Goal: Transaction & Acquisition: Book appointment/travel/reservation

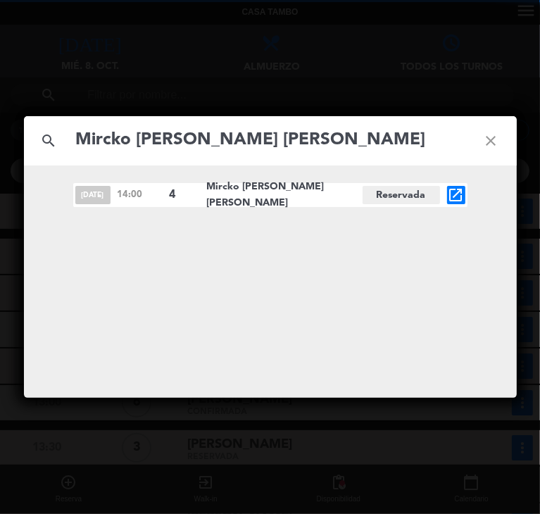
click at [487, 141] on icon "close" at bounding box center [491, 140] width 51 height 51
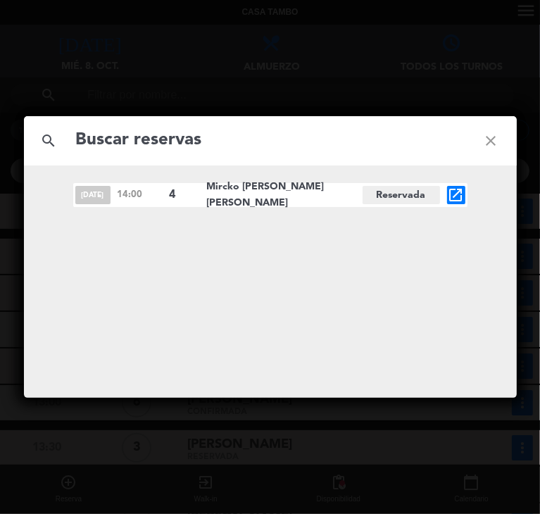
click at [489, 139] on icon "close" at bounding box center [491, 140] width 51 height 51
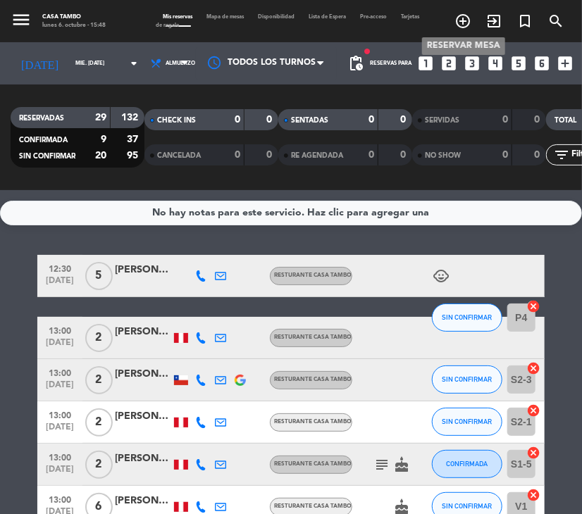
click at [458, 22] on icon "add_circle_outline" at bounding box center [462, 21] width 17 height 17
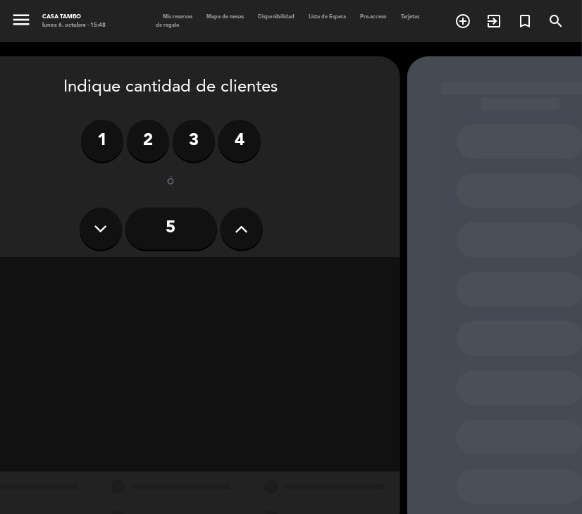
click at [242, 220] on icon at bounding box center [240, 228] width 13 height 21
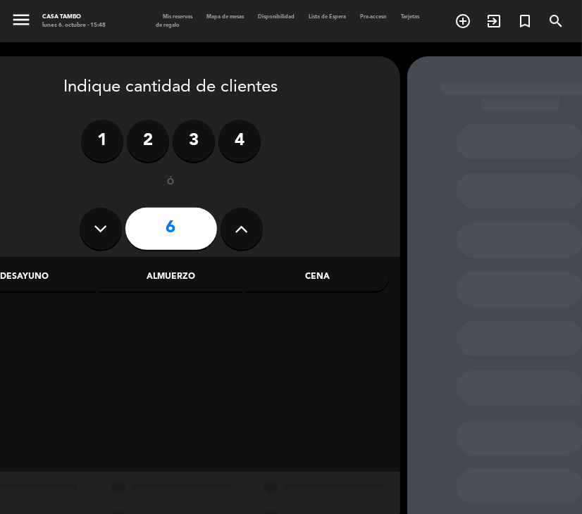
click at [242, 220] on icon at bounding box center [240, 228] width 13 height 21
type input "9"
click at [289, 271] on div "Cena" at bounding box center [317, 277] width 143 height 28
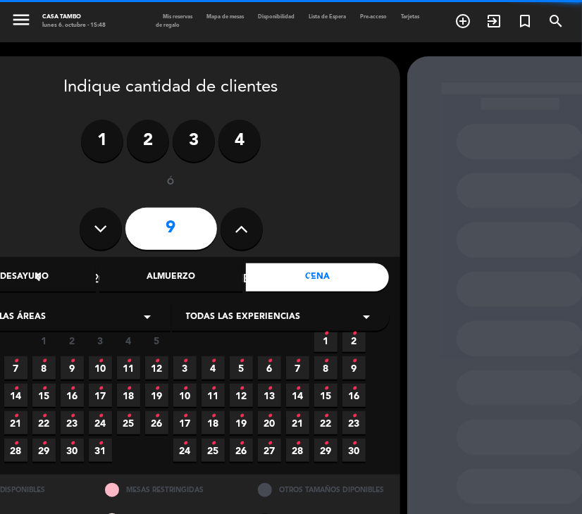
click at [287, 313] on span "Todas las experiencias" at bounding box center [243, 318] width 115 height 14
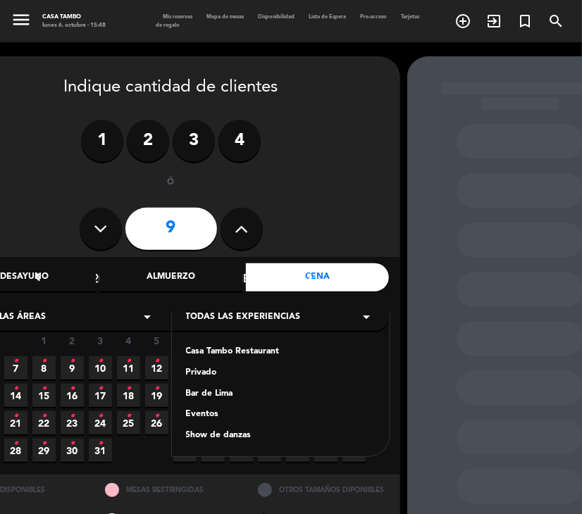
click at [249, 352] on div "Casa Tambo Restaurant" at bounding box center [280, 352] width 189 height 14
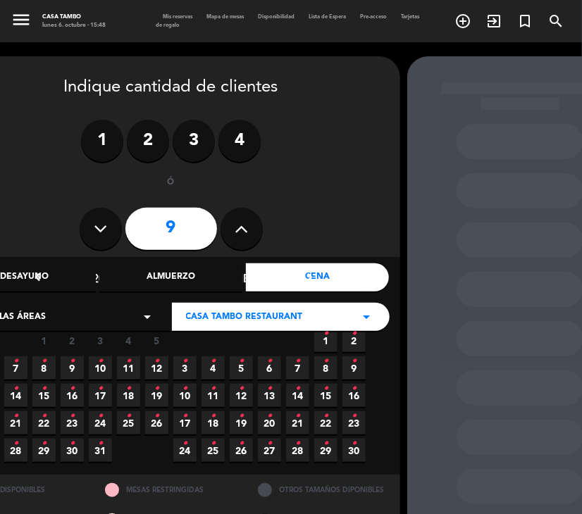
click at [70, 366] on icon "•" at bounding box center [72, 361] width 5 height 23
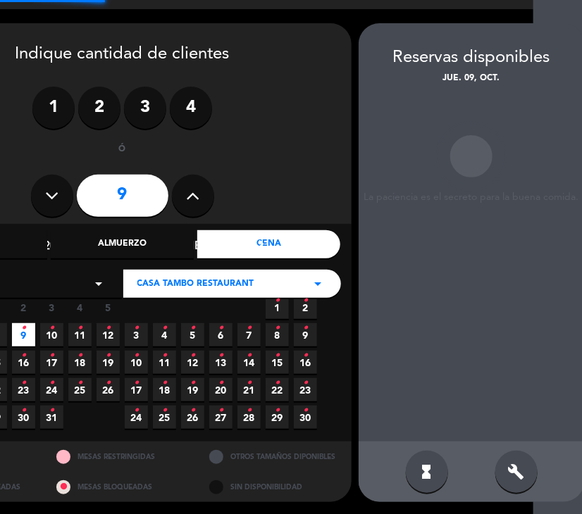
scroll to position [34, 51]
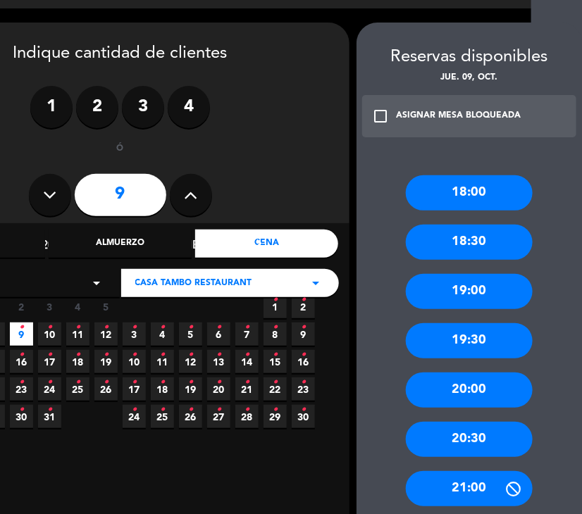
click at [477, 392] on div "20:00" at bounding box center [469, 389] width 127 height 35
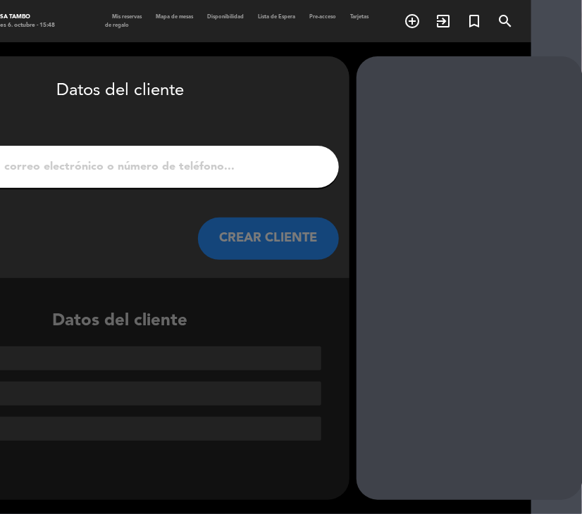
click at [166, 169] on input "1" at bounding box center [120, 167] width 415 height 20
paste input "[PERSON_NAME]"
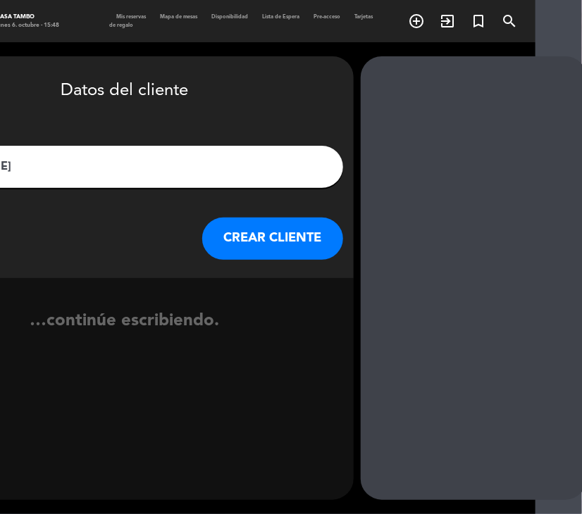
type input "[PERSON_NAME]"
click at [275, 246] on button "CREAR CLIENTE" at bounding box center [272, 239] width 141 height 42
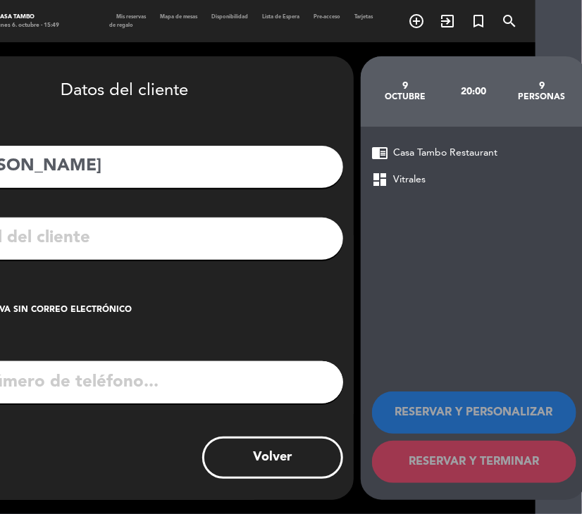
click at [125, 380] on input "tel" at bounding box center [143, 382] width 400 height 42
paste input "997581004"
type input "997581004"
click at [287, 239] on input "text" at bounding box center [145, 238] width 374 height 29
paste input "[EMAIL_ADDRESS][DOMAIN_NAME]"
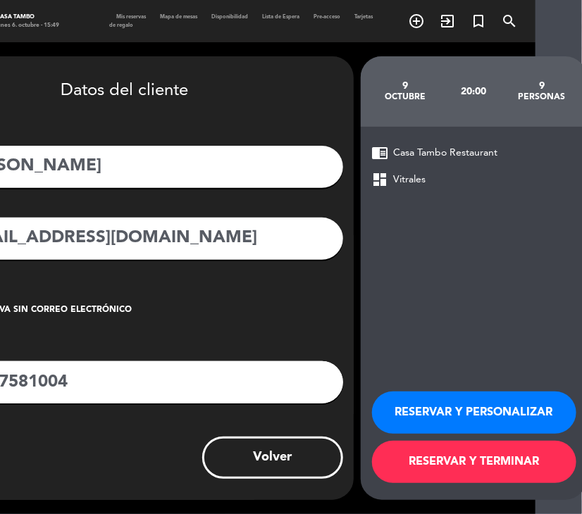
type input "[EMAIL_ADDRESS][DOMAIN_NAME]"
click at [487, 414] on button "RESERVAR Y PERSONALIZAR" at bounding box center [474, 412] width 204 height 42
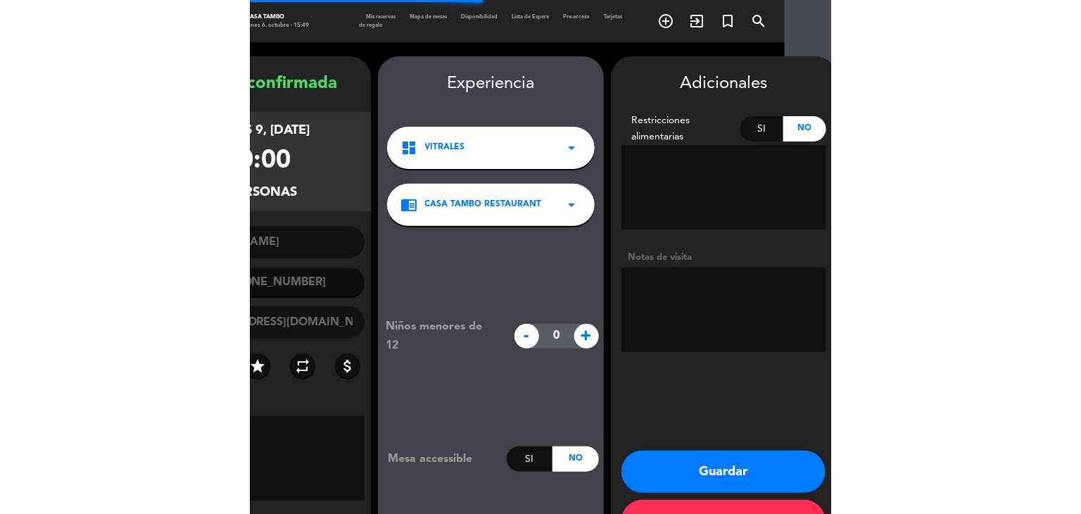
scroll to position [49, 0]
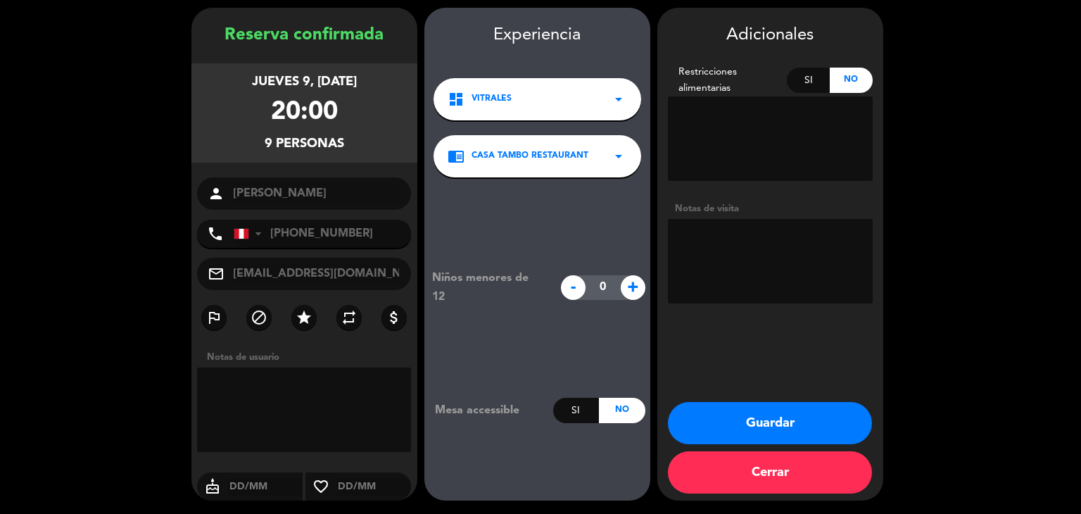
click at [539, 422] on button "Guardar" at bounding box center [770, 423] width 204 height 42
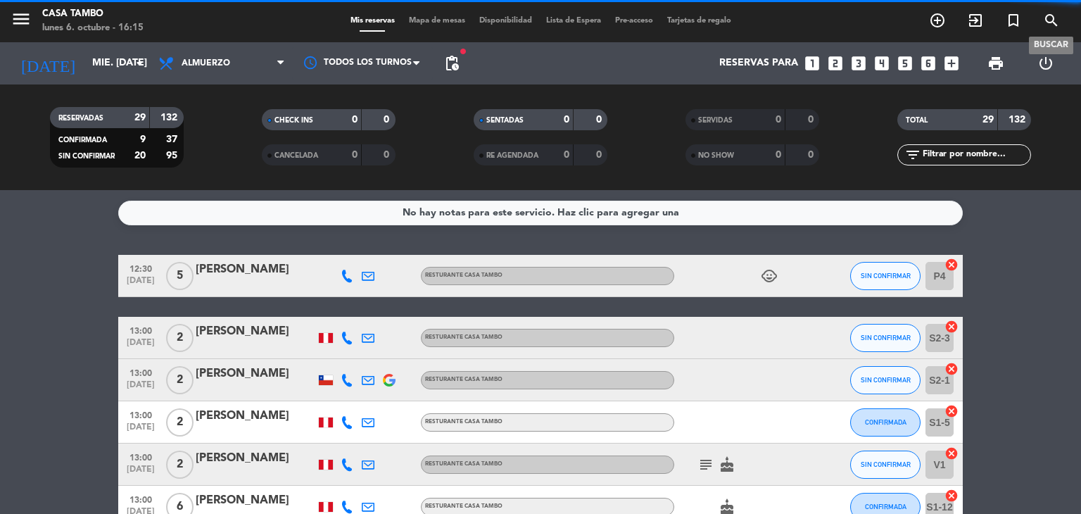
click at [539, 18] on icon "search" at bounding box center [1051, 20] width 17 height 17
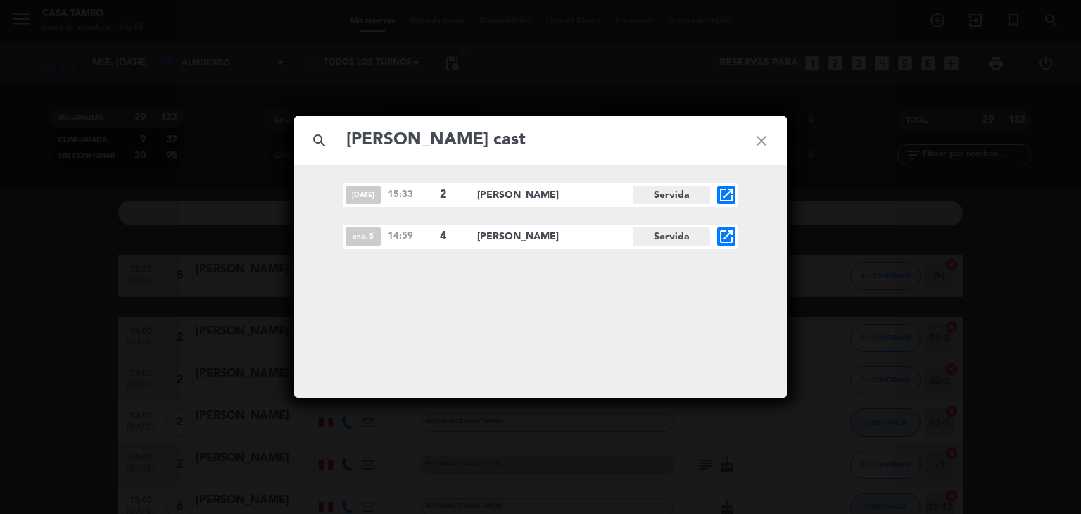
type input "[PERSON_NAME] cast"
click at [539, 139] on icon "close" at bounding box center [761, 140] width 51 height 51
click at [539, 142] on icon "close" at bounding box center [761, 140] width 51 height 51
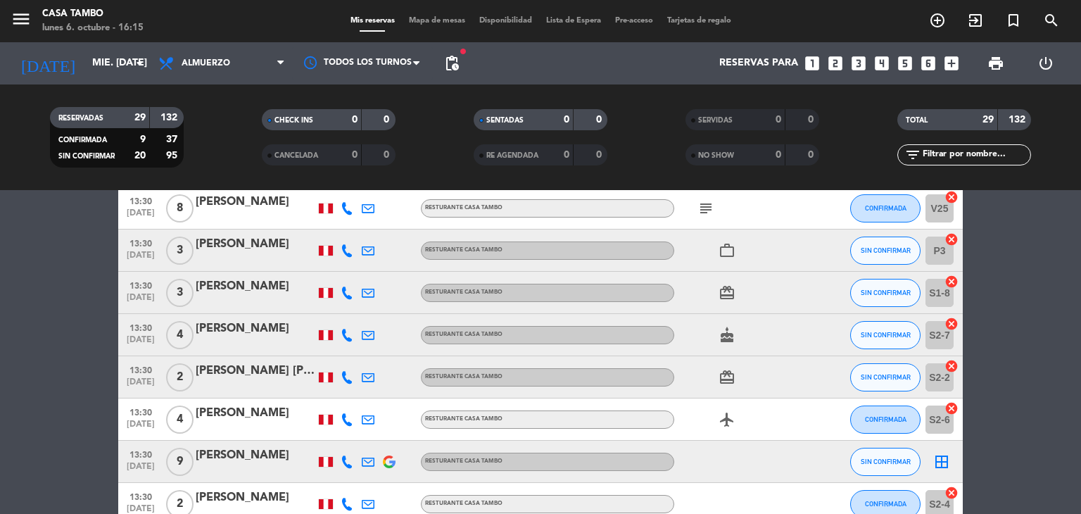
scroll to position [704, 0]
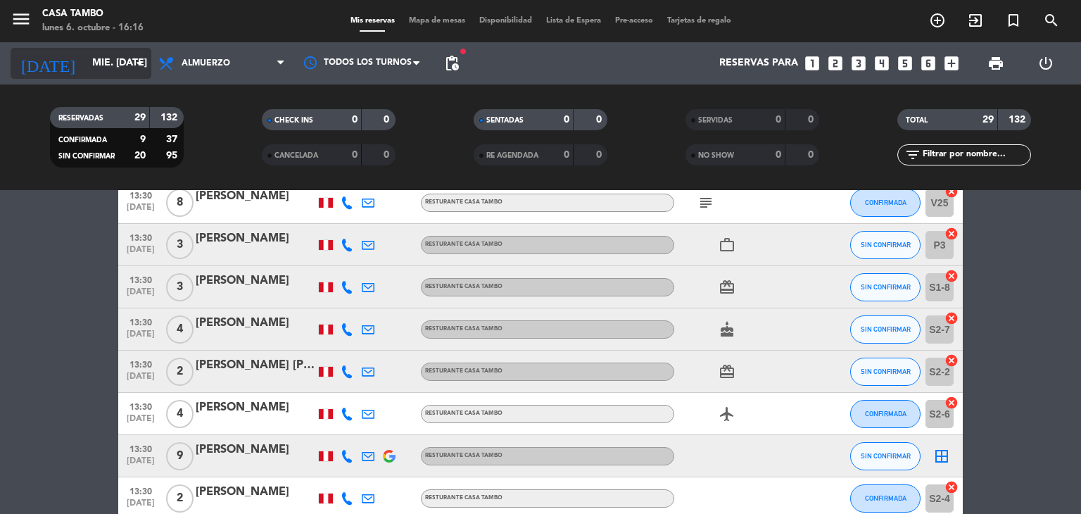
click at [115, 64] on input "mié. [DATE]" at bounding box center [152, 63] width 134 height 25
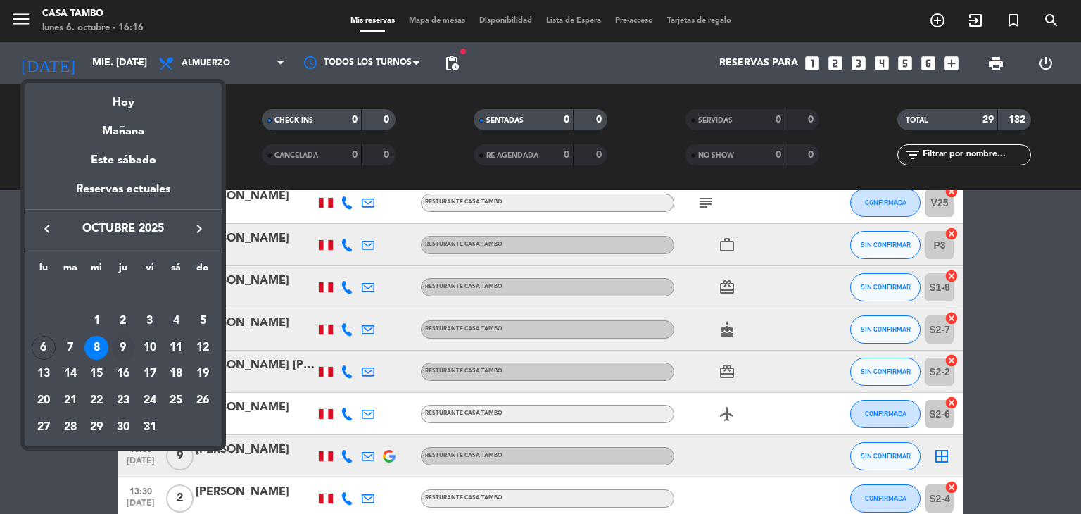
click at [124, 344] on div "9" at bounding box center [123, 348] width 24 height 24
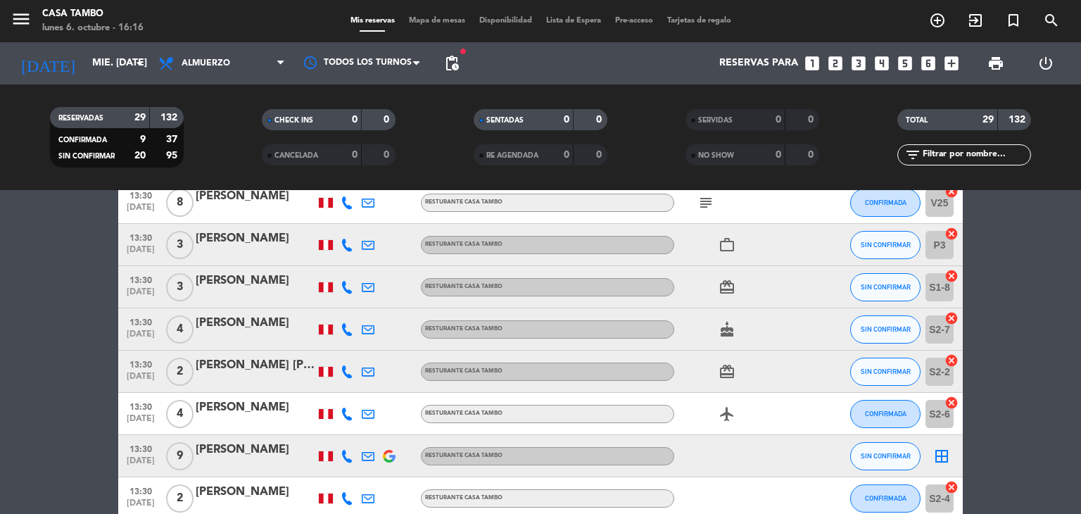
type input "[DEMOGRAPHIC_DATA] [DATE]"
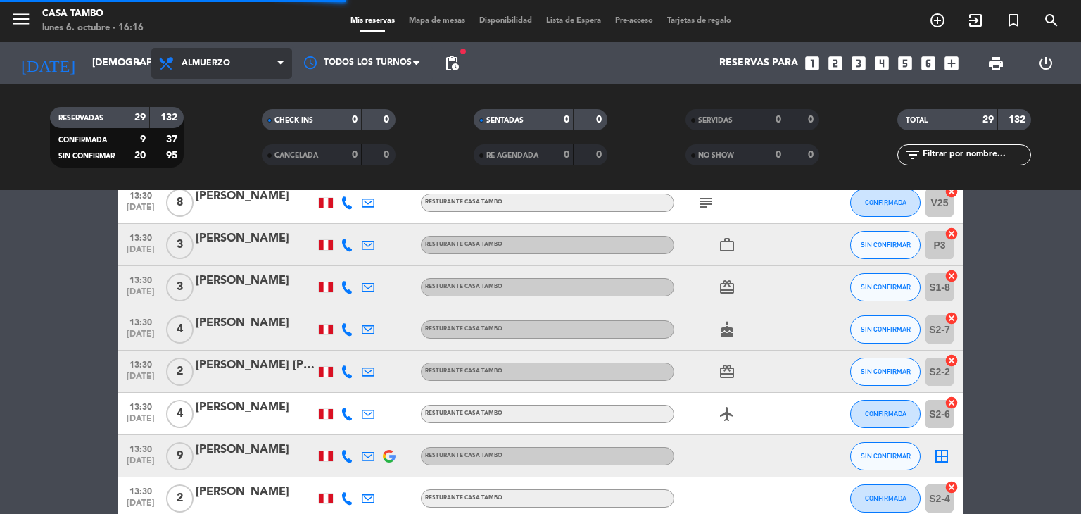
scroll to position [84, 0]
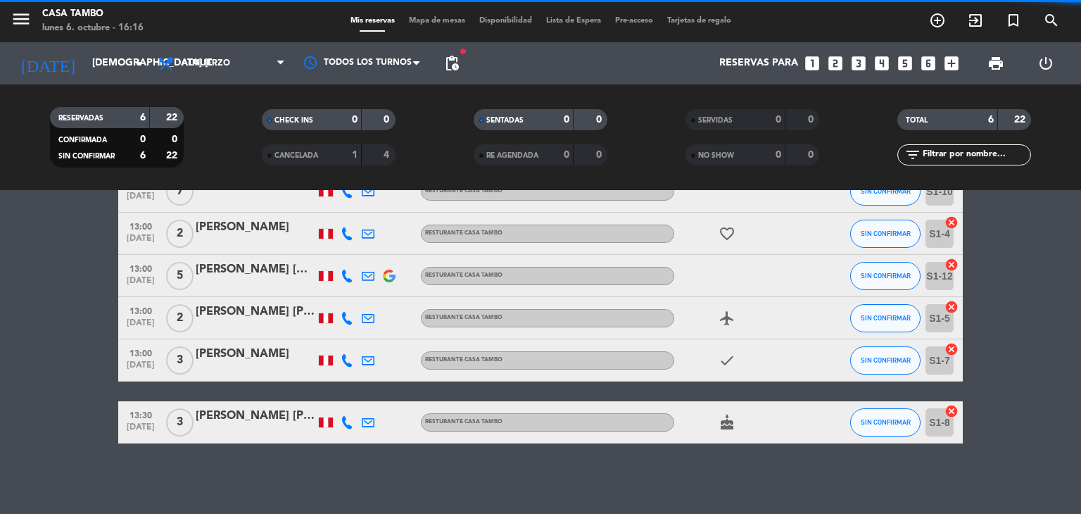
click at [248, 65] on span "Almuerzo" at bounding box center [221, 63] width 141 height 31
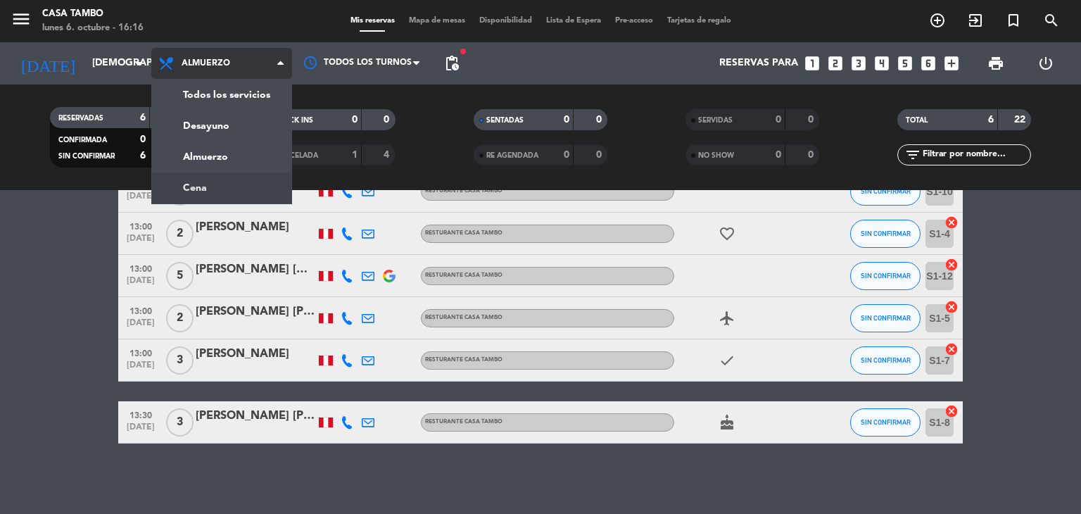
click at [208, 177] on div "menu Casa Tambo lunes 6. octubre - 16:16 Mis reservas Mapa de mesas Disponibili…" at bounding box center [540, 95] width 1081 height 190
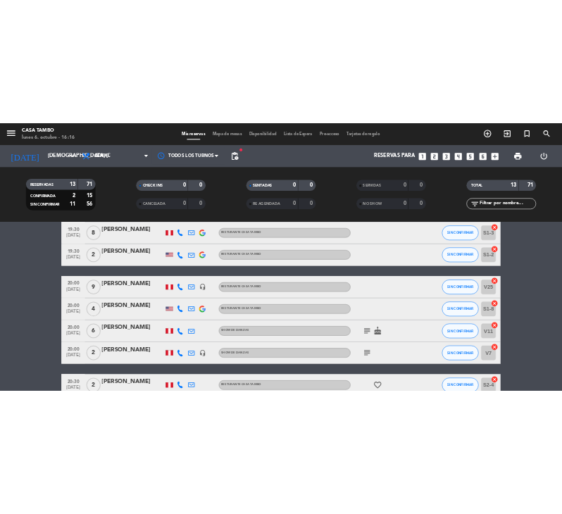
scroll to position [318, 0]
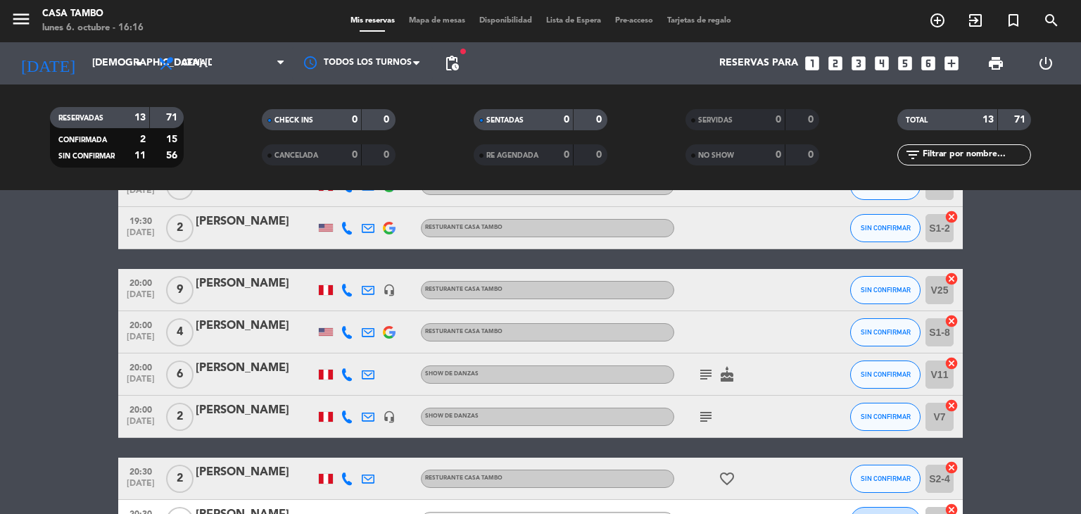
click at [268, 289] on div "[PERSON_NAME]" at bounding box center [256, 284] width 120 height 18
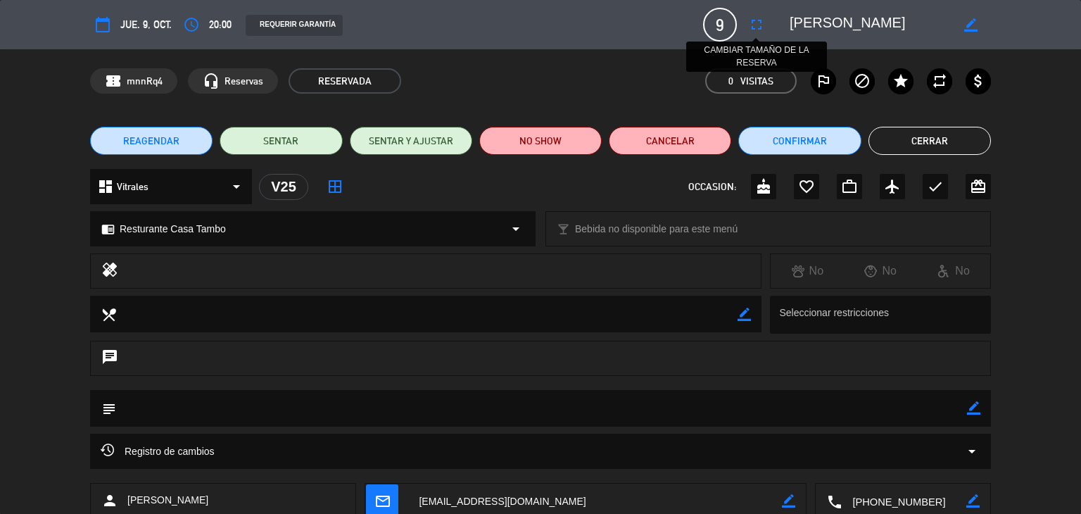
click at [539, 18] on icon "fullscreen" at bounding box center [756, 24] width 17 height 17
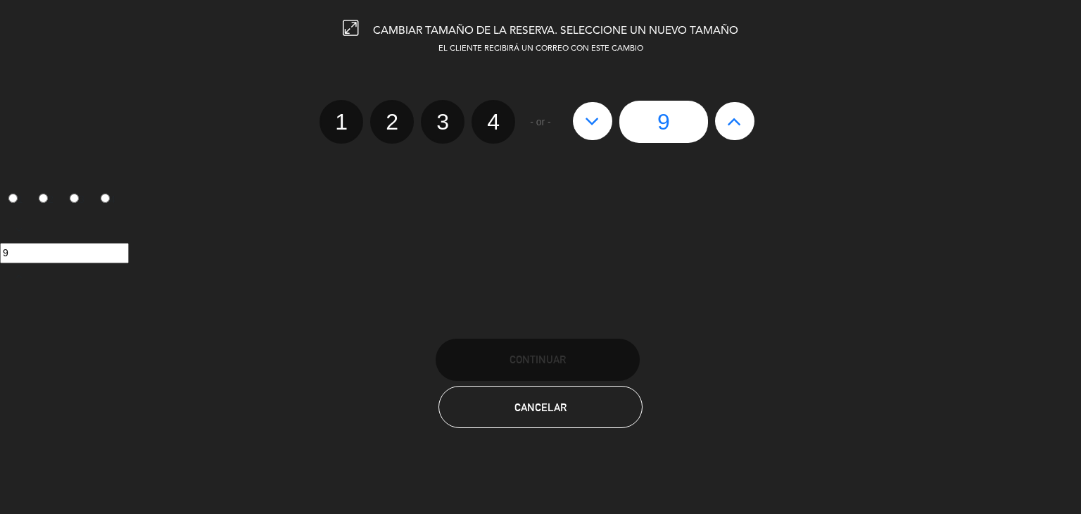
click at [539, 127] on icon at bounding box center [734, 121] width 15 height 23
type input "10"
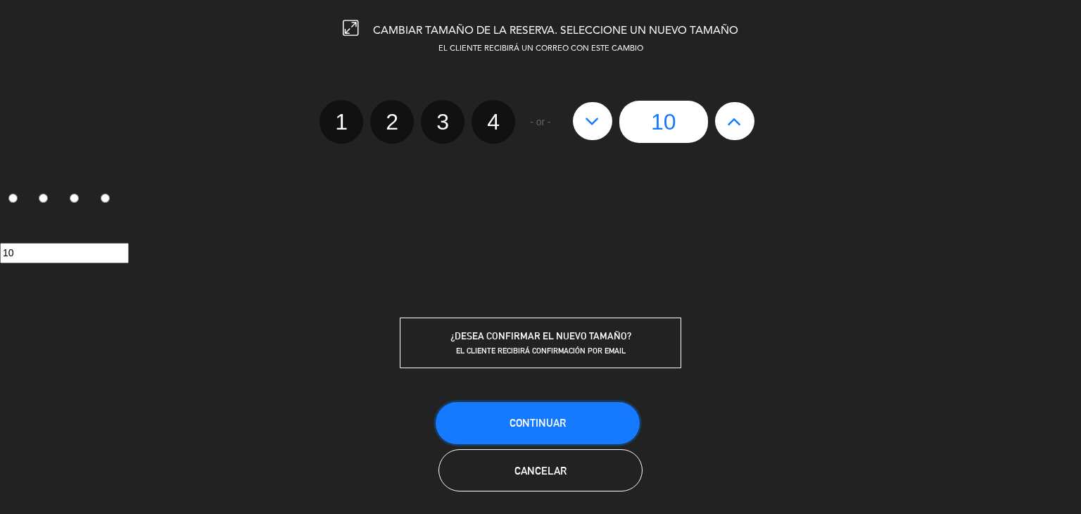
click at [539, 417] on button "Continuar" at bounding box center [538, 423] width 204 height 42
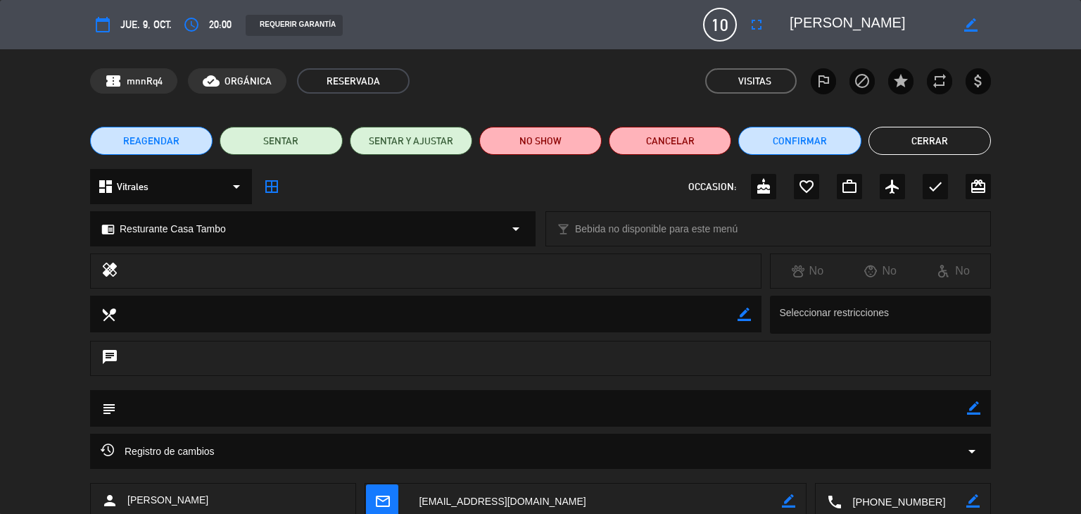
click at [539, 144] on button "Cerrar" at bounding box center [930, 141] width 123 height 28
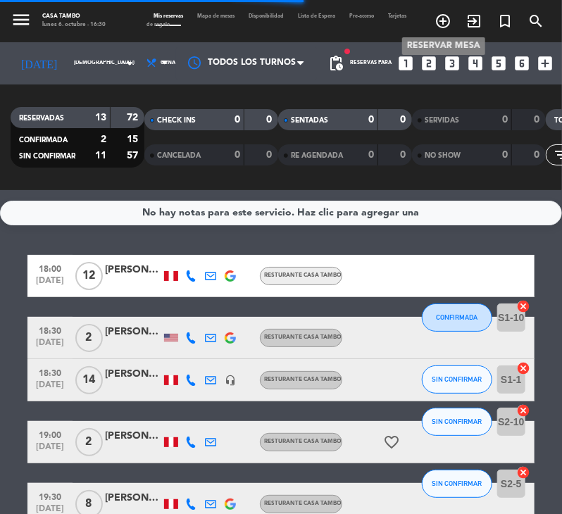
click at [441, 21] on icon "add_circle_outline" at bounding box center [442, 21] width 17 height 17
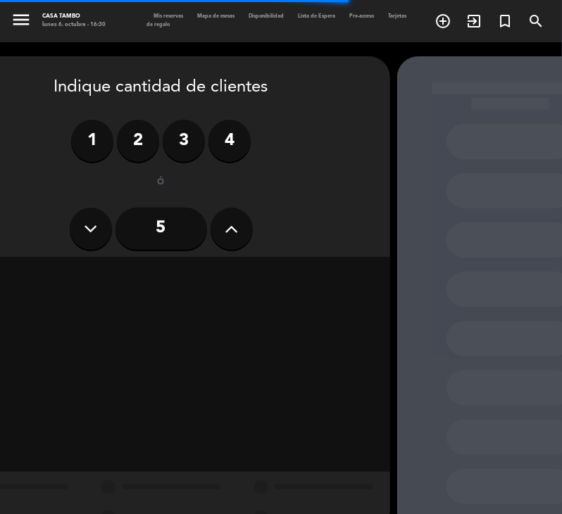
click at [230, 225] on icon at bounding box center [231, 228] width 13 height 21
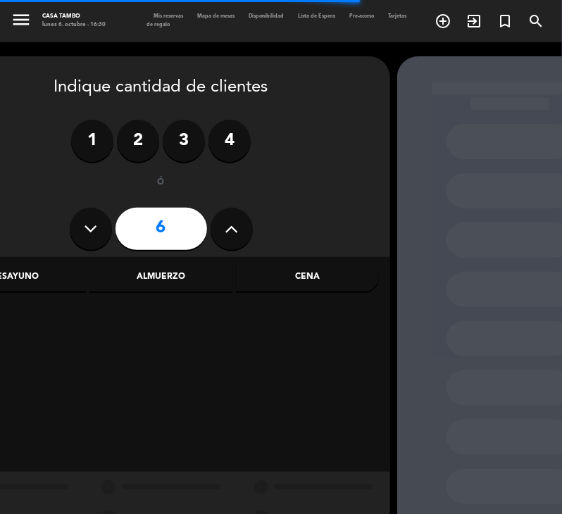
click at [230, 225] on icon at bounding box center [231, 228] width 13 height 21
type input "9"
click at [182, 277] on div "Almuerzo" at bounding box center [160, 277] width 143 height 28
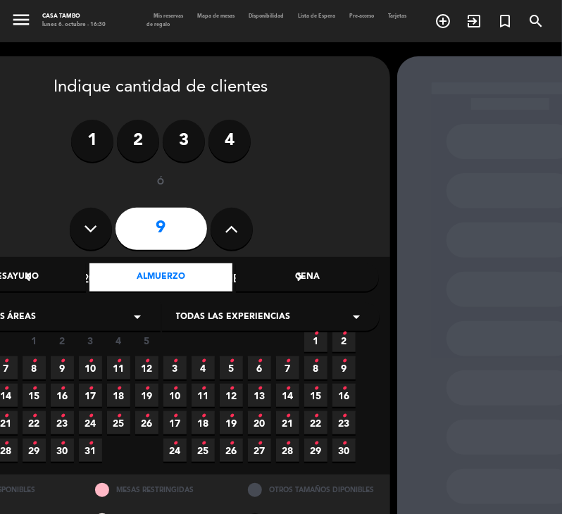
click at [239, 312] on span "Todas las experiencias" at bounding box center [233, 318] width 115 height 14
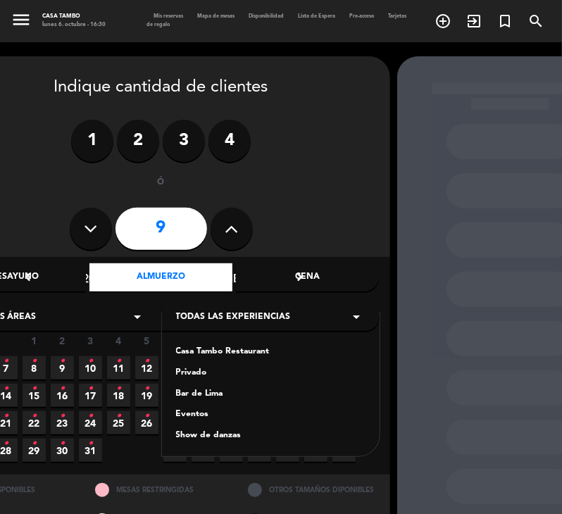
click at [228, 349] on div "Casa Tambo Restaurant" at bounding box center [270, 352] width 189 height 14
